Goal: Contribute content

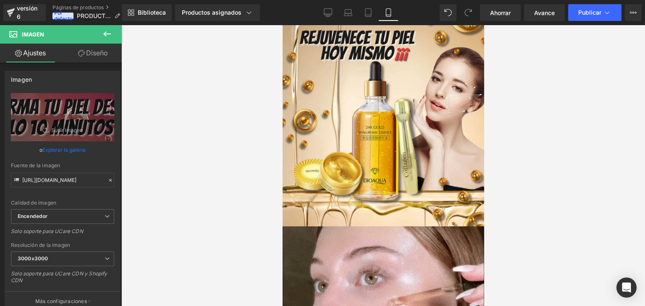
drag, startPoint x: 282, startPoint y: 25, endPoint x: 762, endPoint y: 45, distance: 479.9
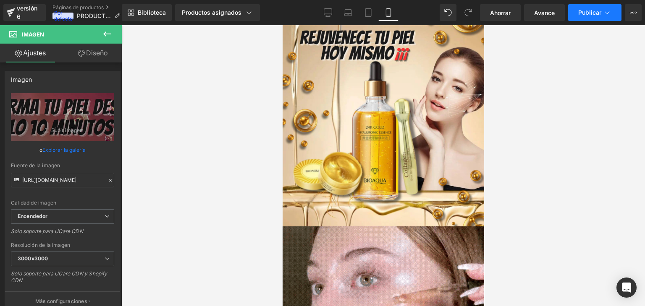
click at [576, 8] on button "Publicar" at bounding box center [594, 12] width 53 height 17
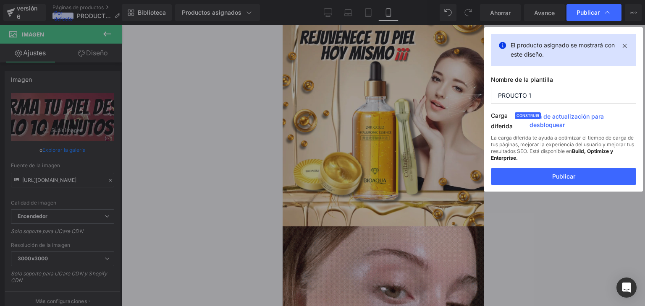
click at [557, 158] on div "La carga diferida te ayuda a optimizar el tiempo de carga de tus páginas, mejor…" at bounding box center [563, 152] width 145 height 34
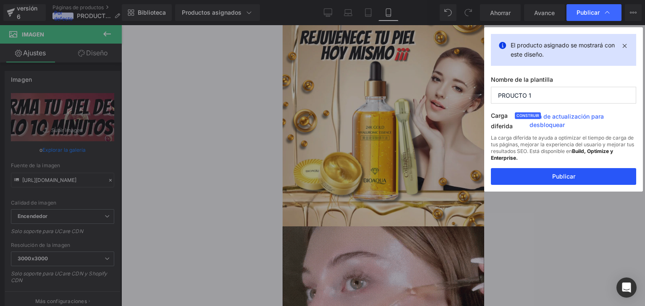
click at [551, 178] on button "Publicar" at bounding box center [563, 176] width 145 height 17
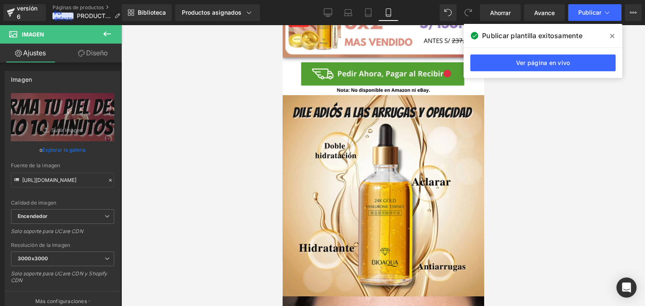
scroll to position [588, 0]
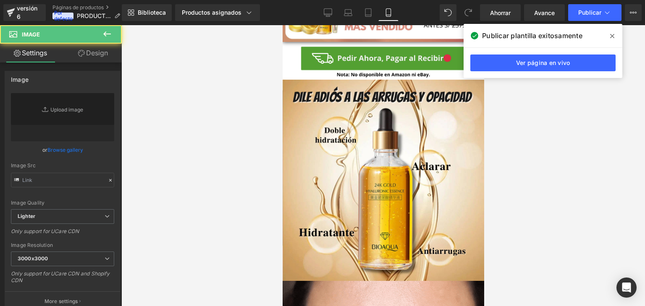
click at [397, 205] on img at bounding box center [383, 181] width 202 height 202
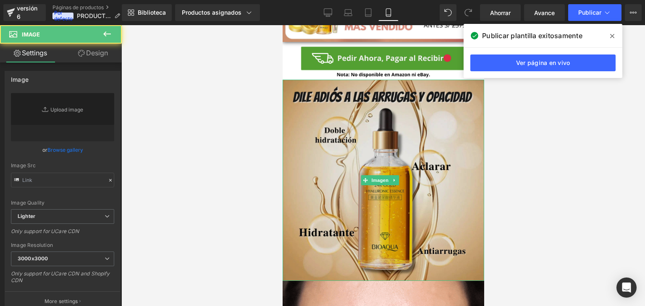
type input "[URL][DOMAIN_NAME]"
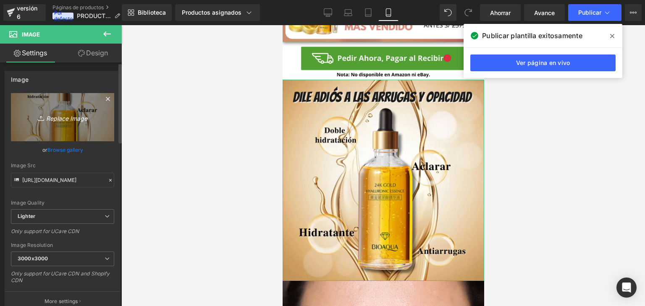
click at [73, 115] on icon "Replace Image" at bounding box center [62, 117] width 67 height 10
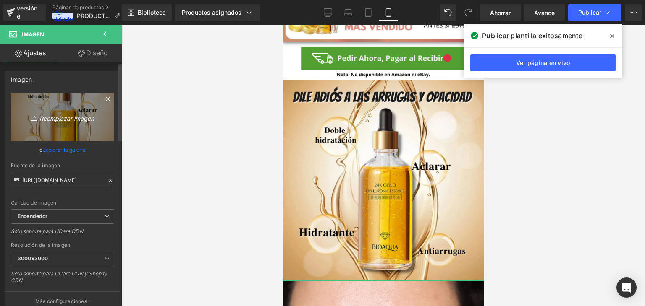
type input "C:\fakepath\ChatGPT Image [DATE], 11_08_01 a.m..png"
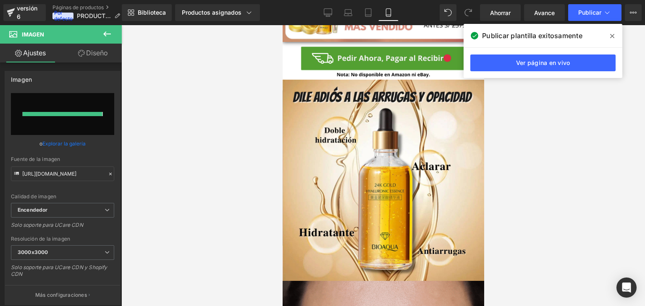
type input "[URL][DOMAIN_NAME][DATE]"
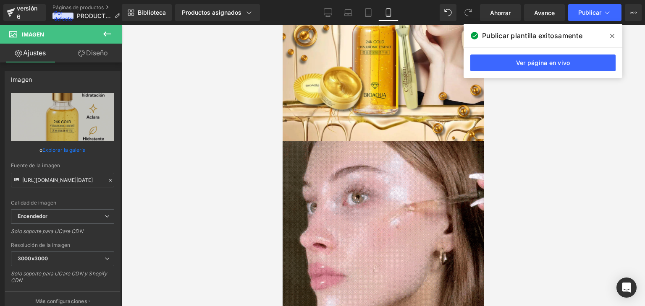
scroll to position [0, 0]
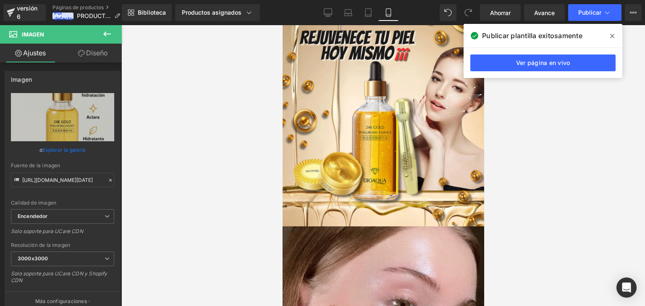
drag, startPoint x: 479, startPoint y: 209, endPoint x: 774, endPoint y: 55, distance: 332.8
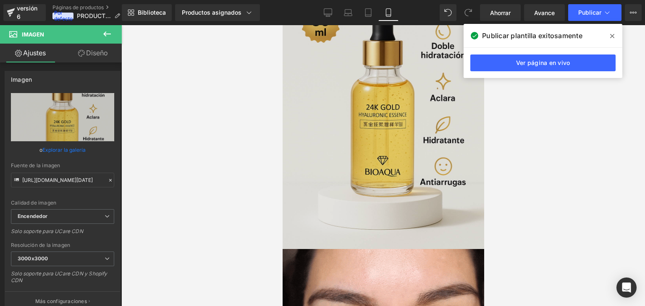
scroll to position [546, 0]
